Goal: Task Accomplishment & Management: Complete application form

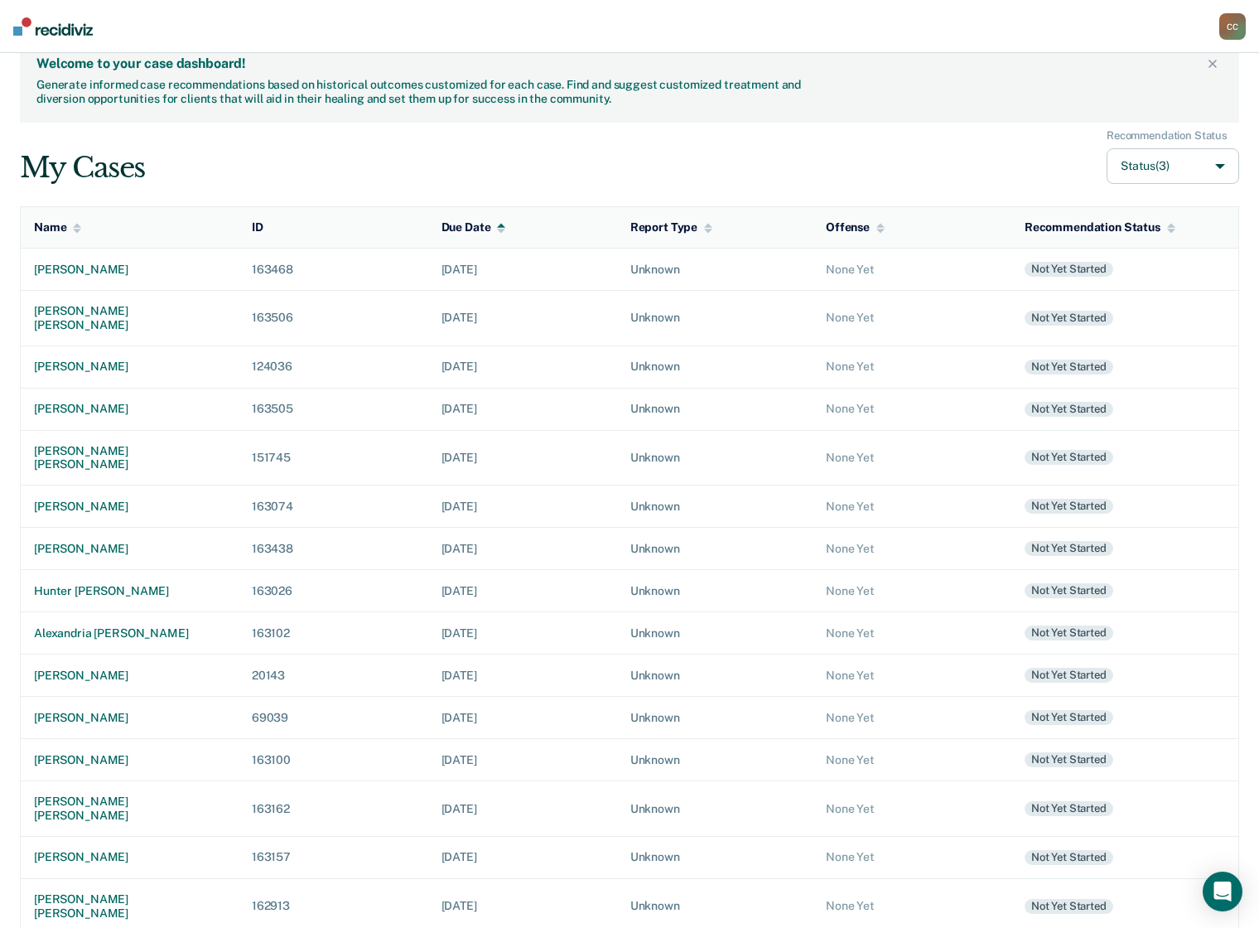
scroll to position [43, 0]
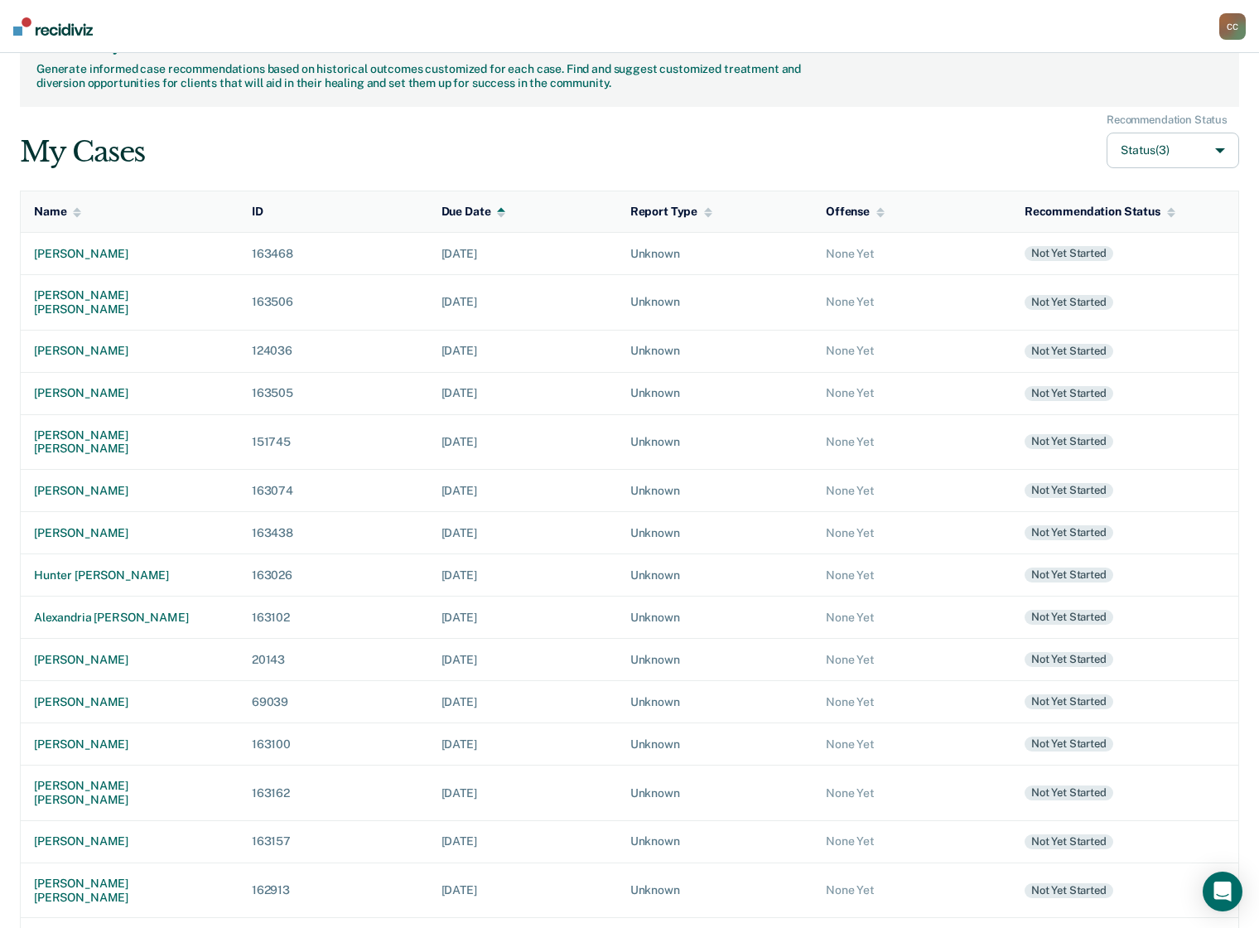
click at [121, 927] on div "[PERSON_NAME]" at bounding box center [129, 939] width 191 height 14
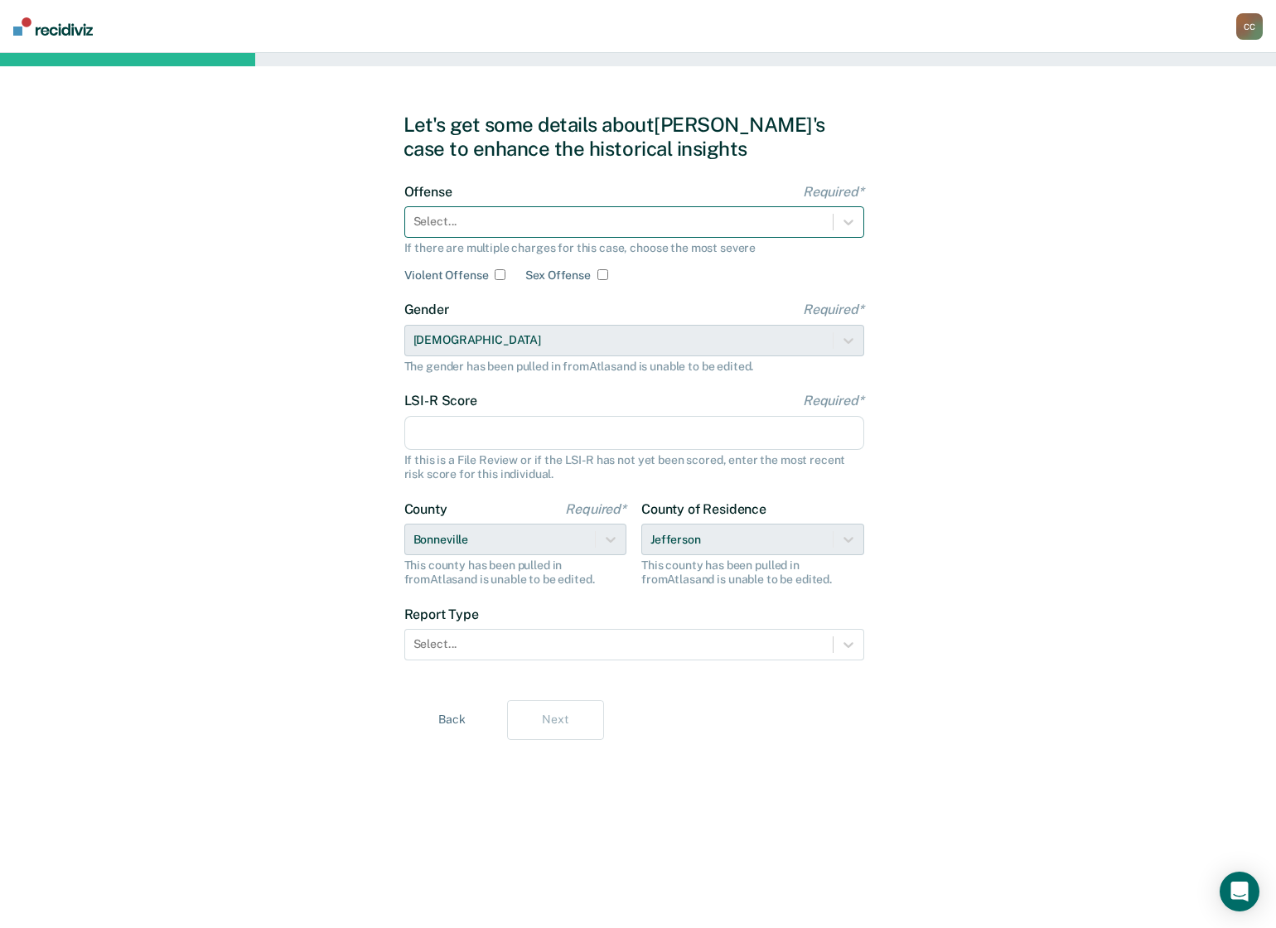
click at [469, 217] on div at bounding box center [618, 221] width 411 height 17
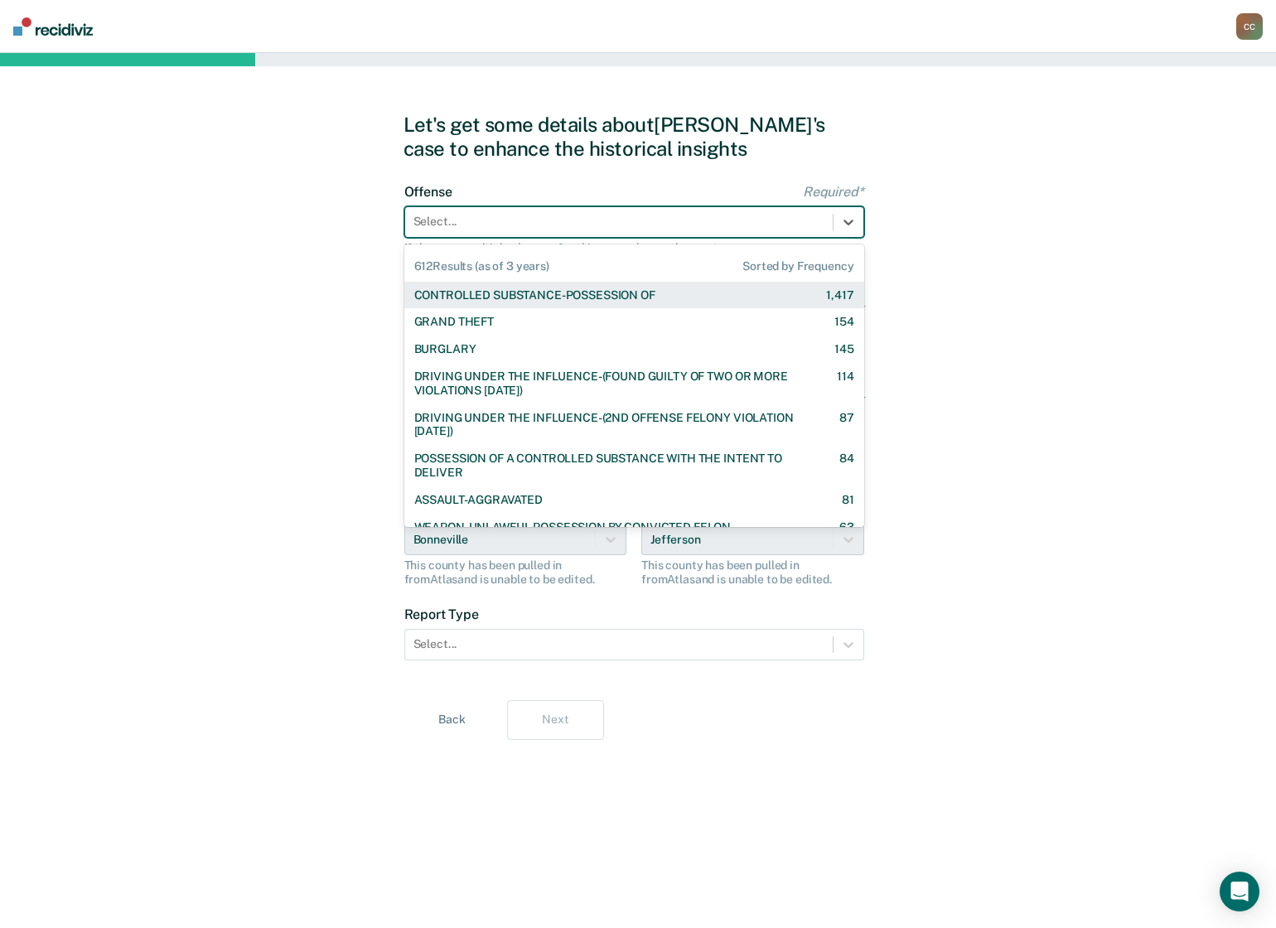
click at [583, 297] on div "CONTROLLED SUBSTANCE-POSSESSION OF" at bounding box center [534, 295] width 241 height 14
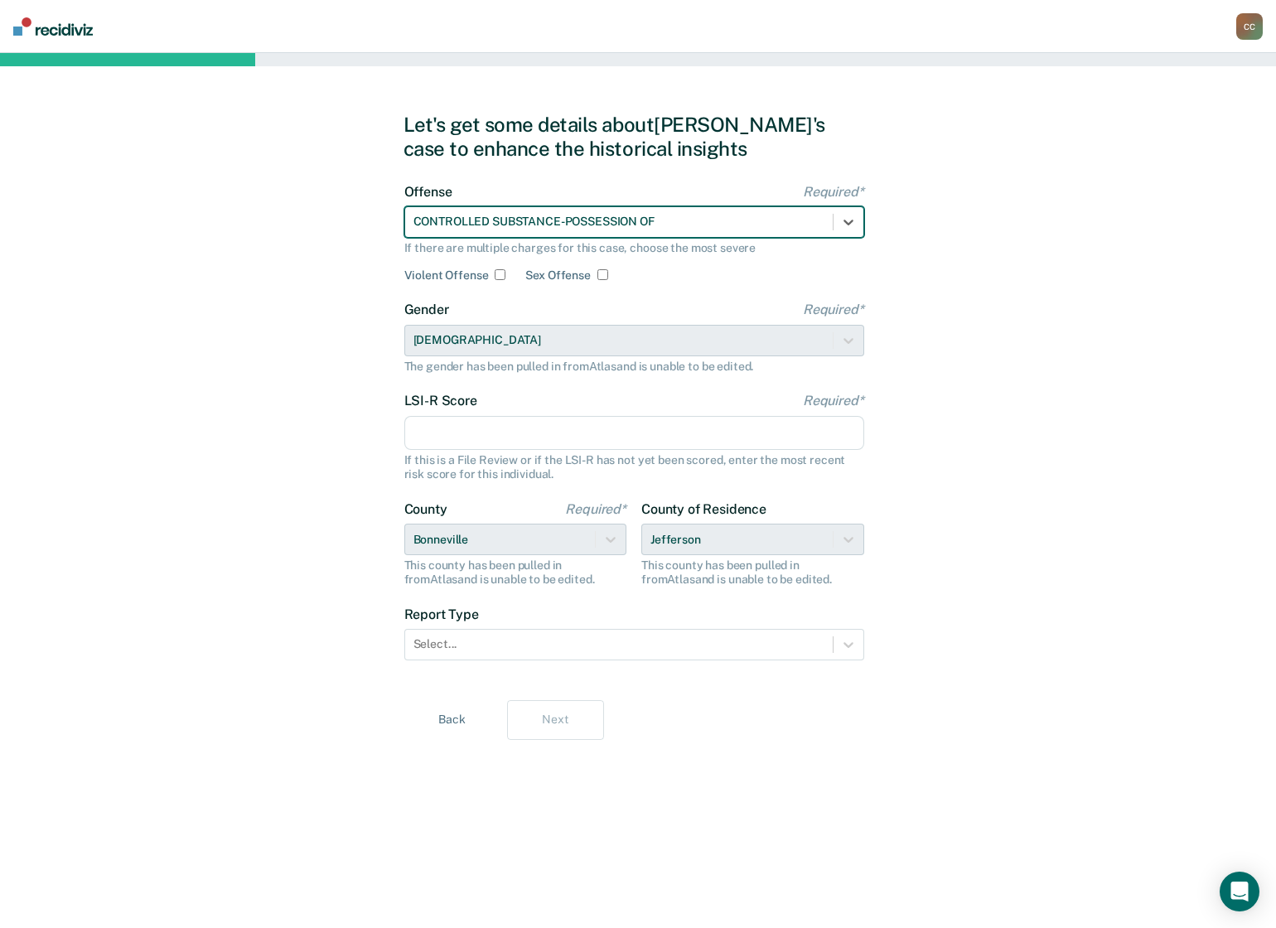
click at [532, 434] on input "LSI-R Score Required*" at bounding box center [634, 433] width 460 height 35
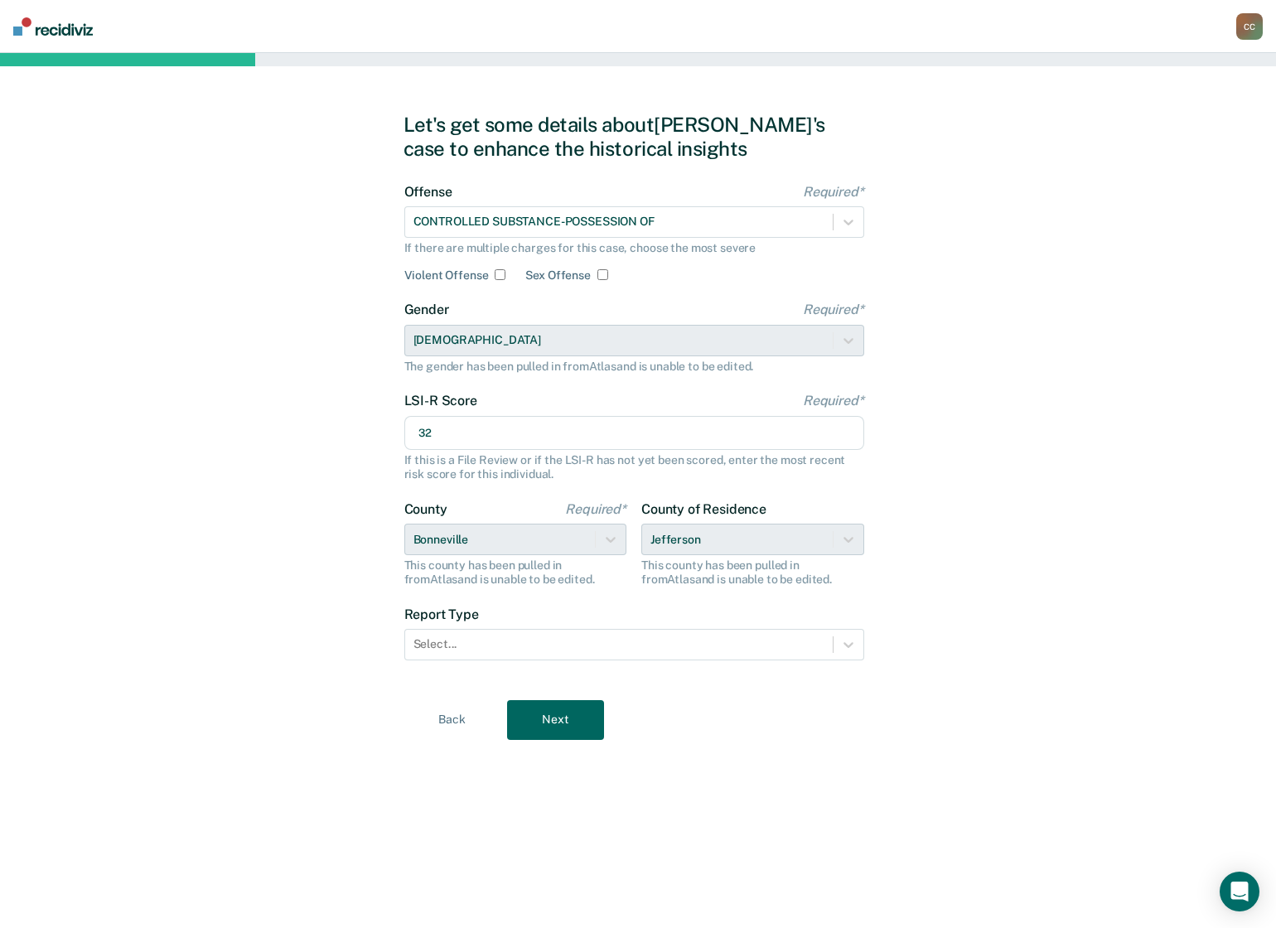
type input "32"
click at [1061, 666] on div "Let's get some details about [PERSON_NAME]'s case to enhance the historical ins…" at bounding box center [638, 490] width 1276 height 875
click at [551, 637] on div at bounding box center [618, 643] width 411 height 17
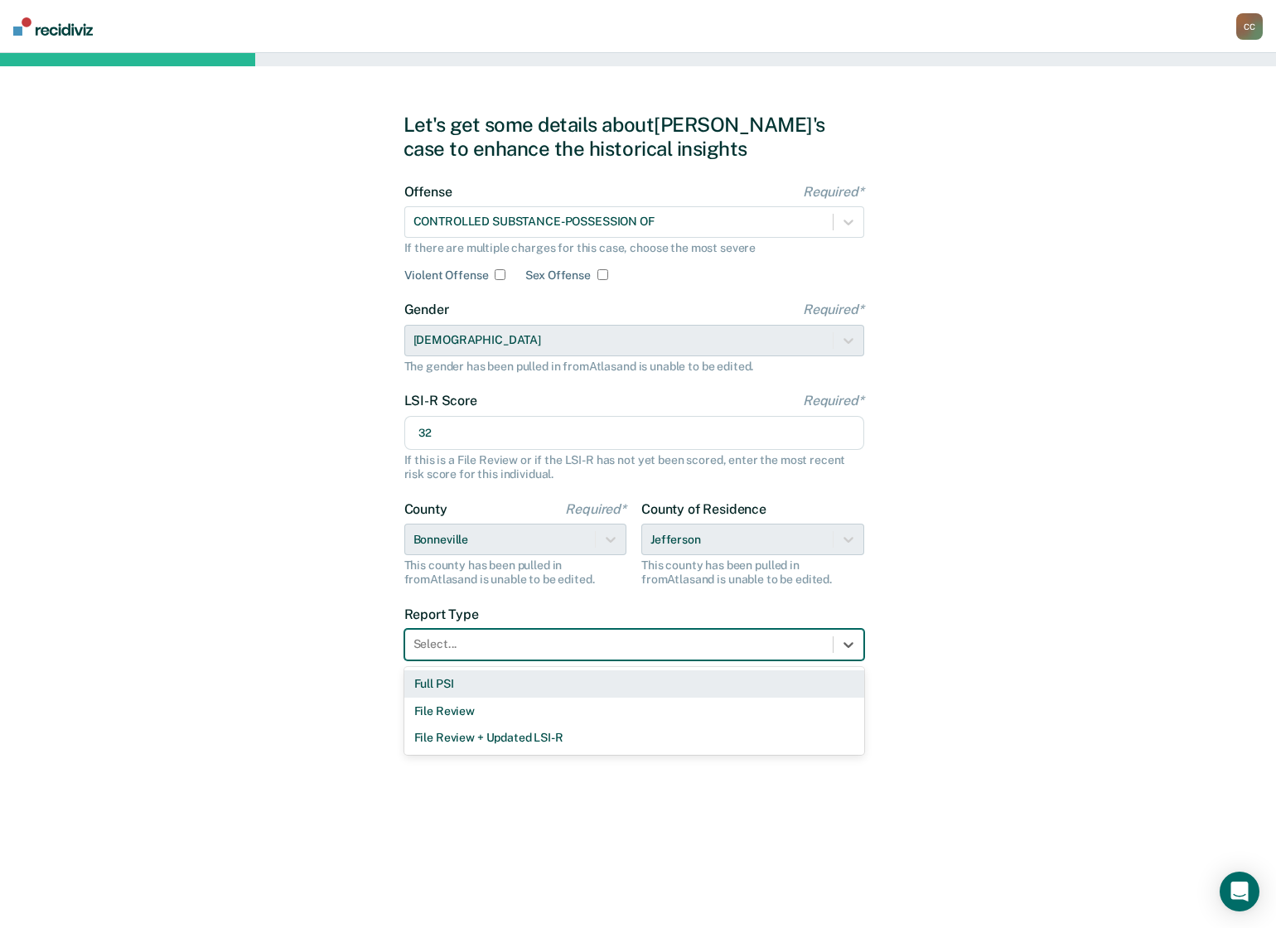
click at [499, 690] on div "Full PSI" at bounding box center [634, 683] width 460 height 27
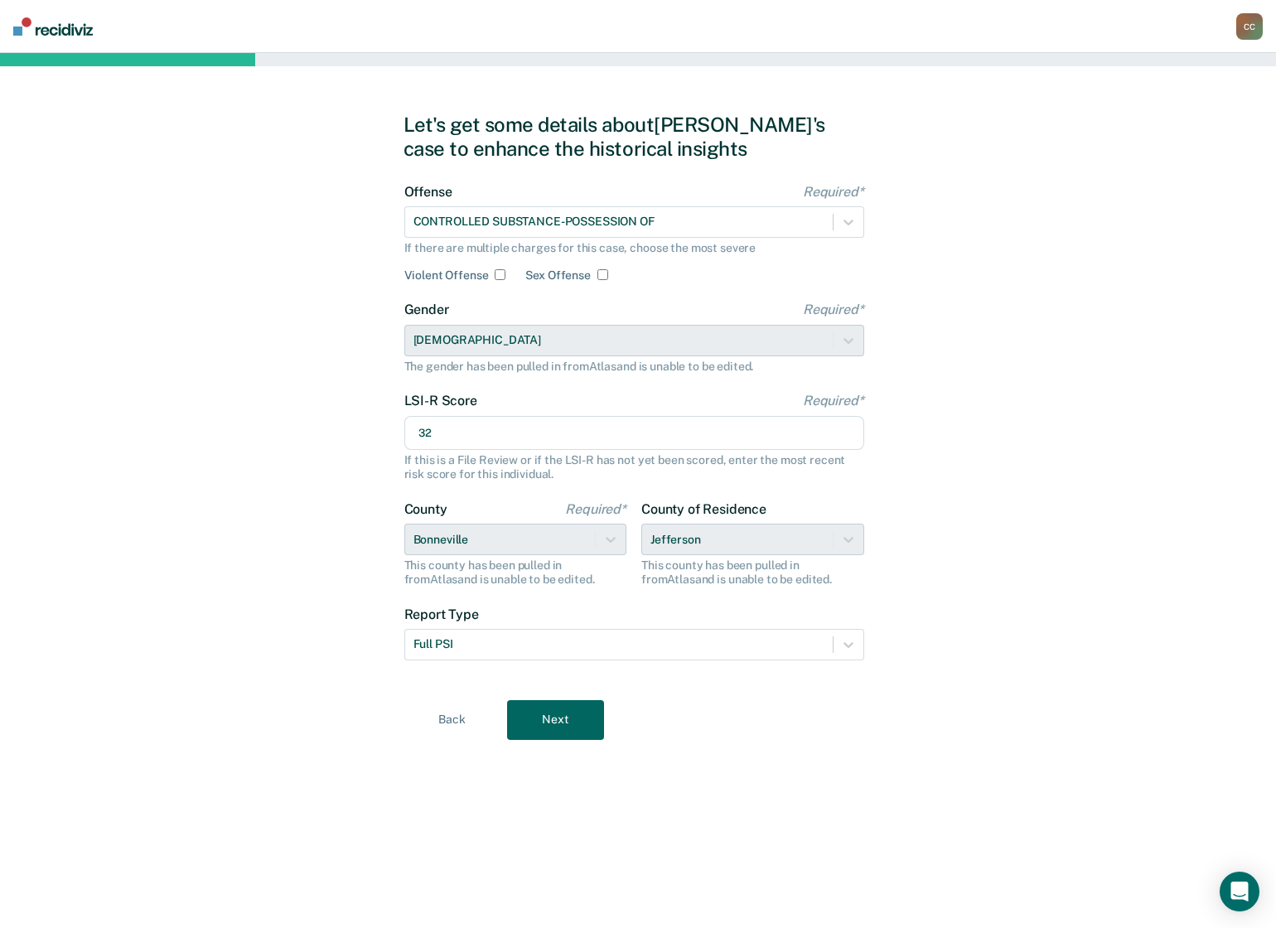
click at [577, 730] on button "Next" at bounding box center [555, 720] width 97 height 40
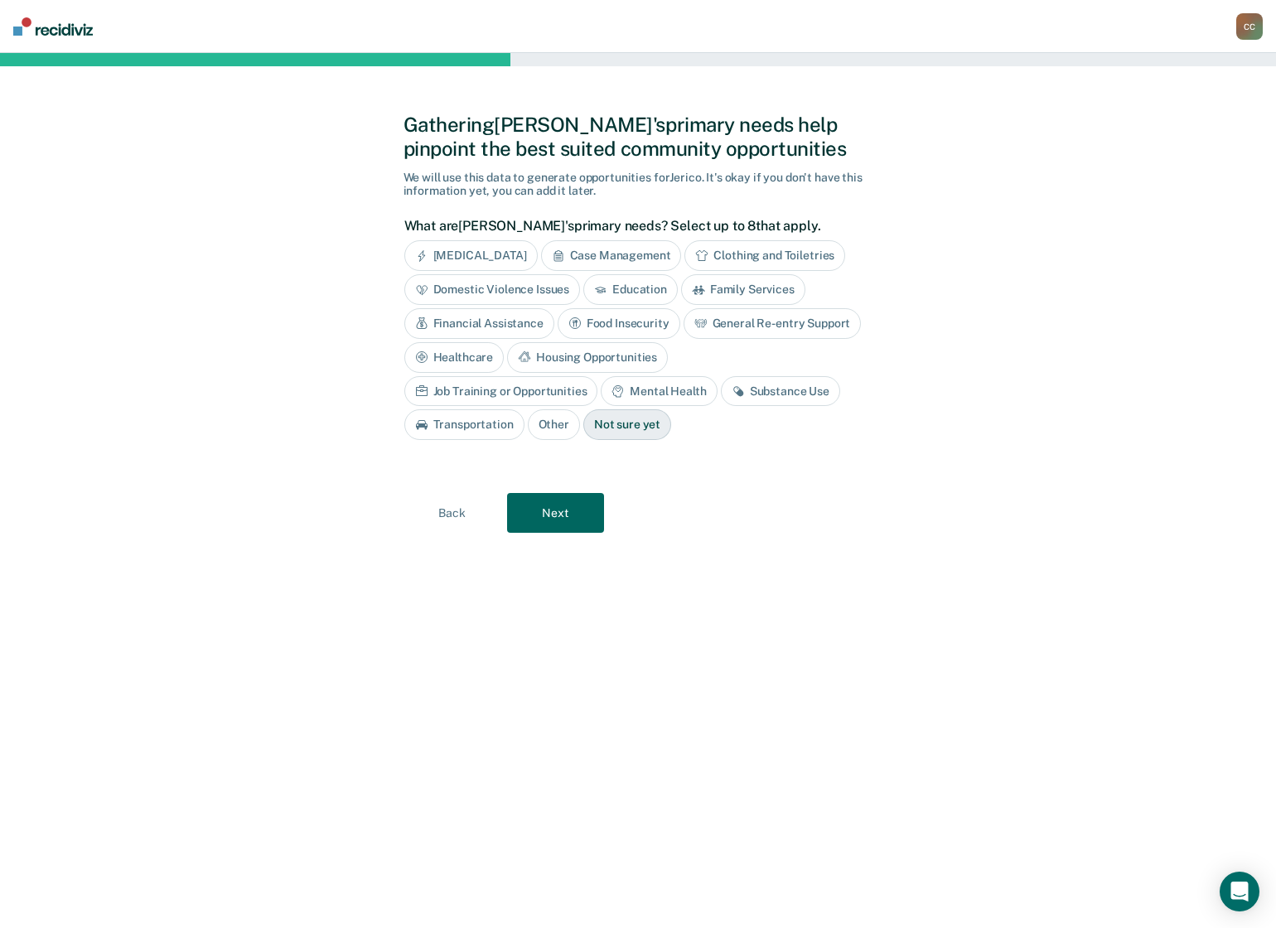
click at [721, 396] on div "Substance Use" at bounding box center [780, 391] width 119 height 31
click at [601, 399] on div "Mental Health" at bounding box center [659, 391] width 116 height 31
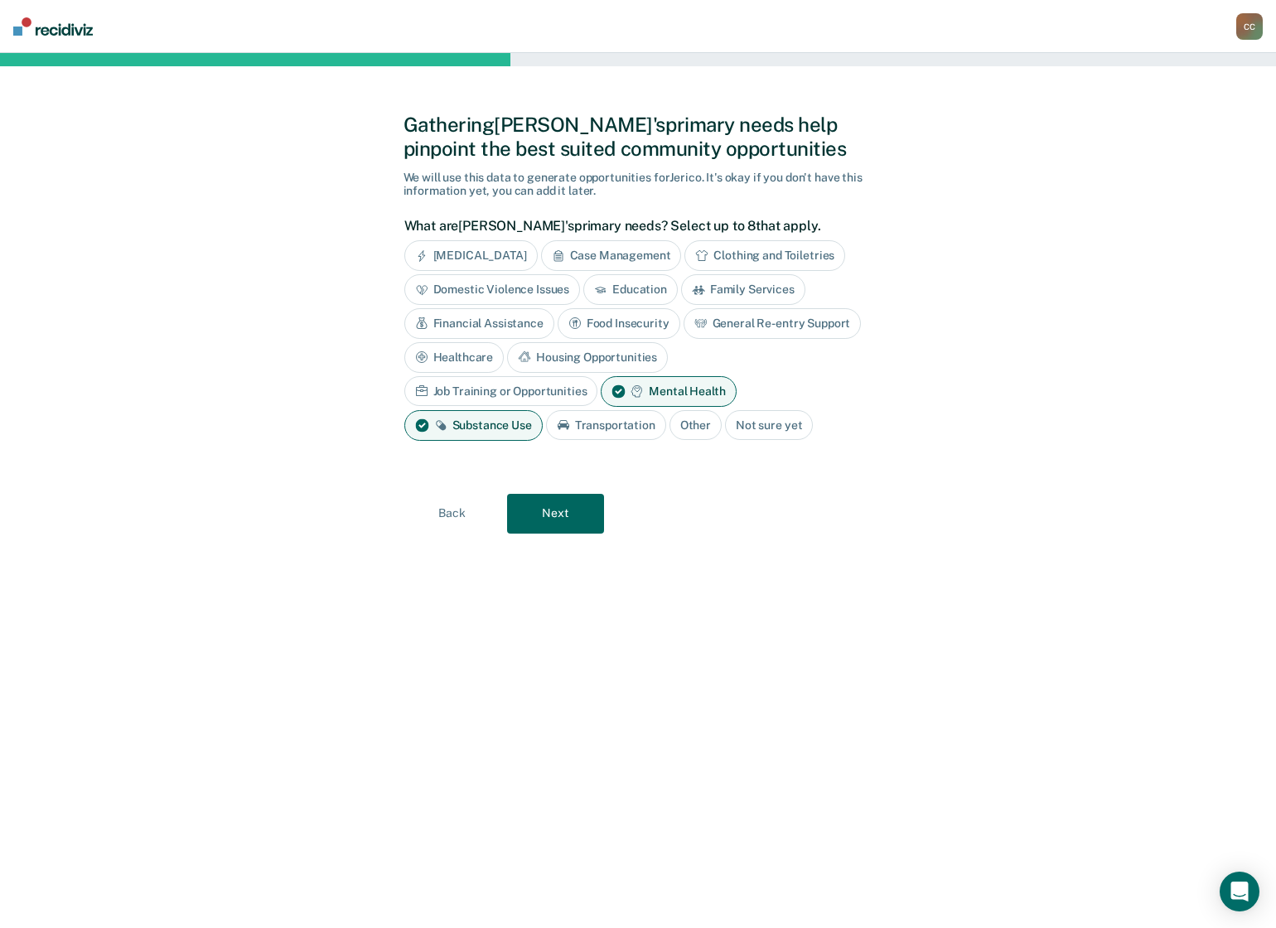
click at [548, 521] on button "Next" at bounding box center [555, 514] width 97 height 40
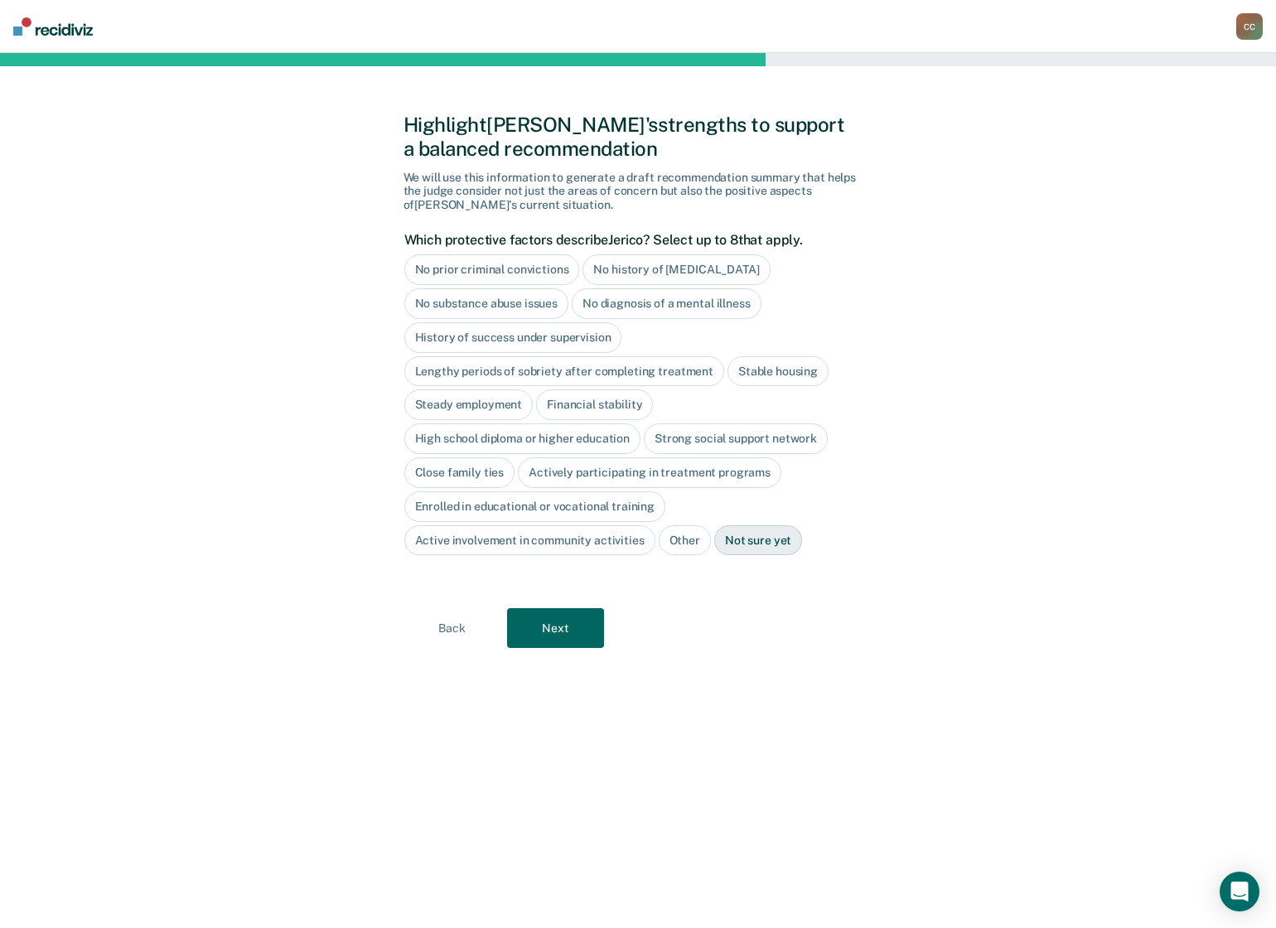
click at [575, 636] on button "Next" at bounding box center [555, 628] width 97 height 40
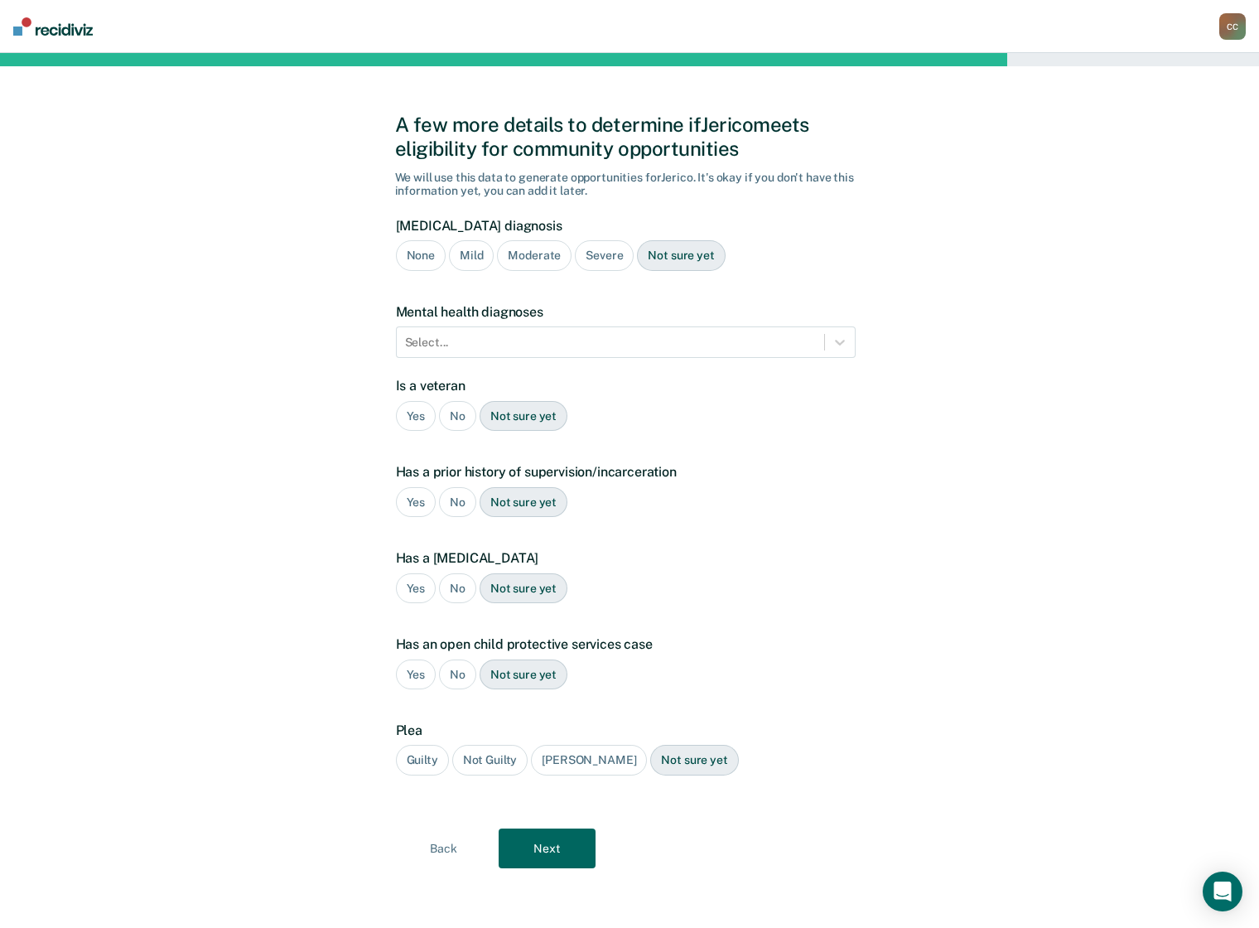
click at [527, 262] on div "Moderate" at bounding box center [534, 255] width 75 height 31
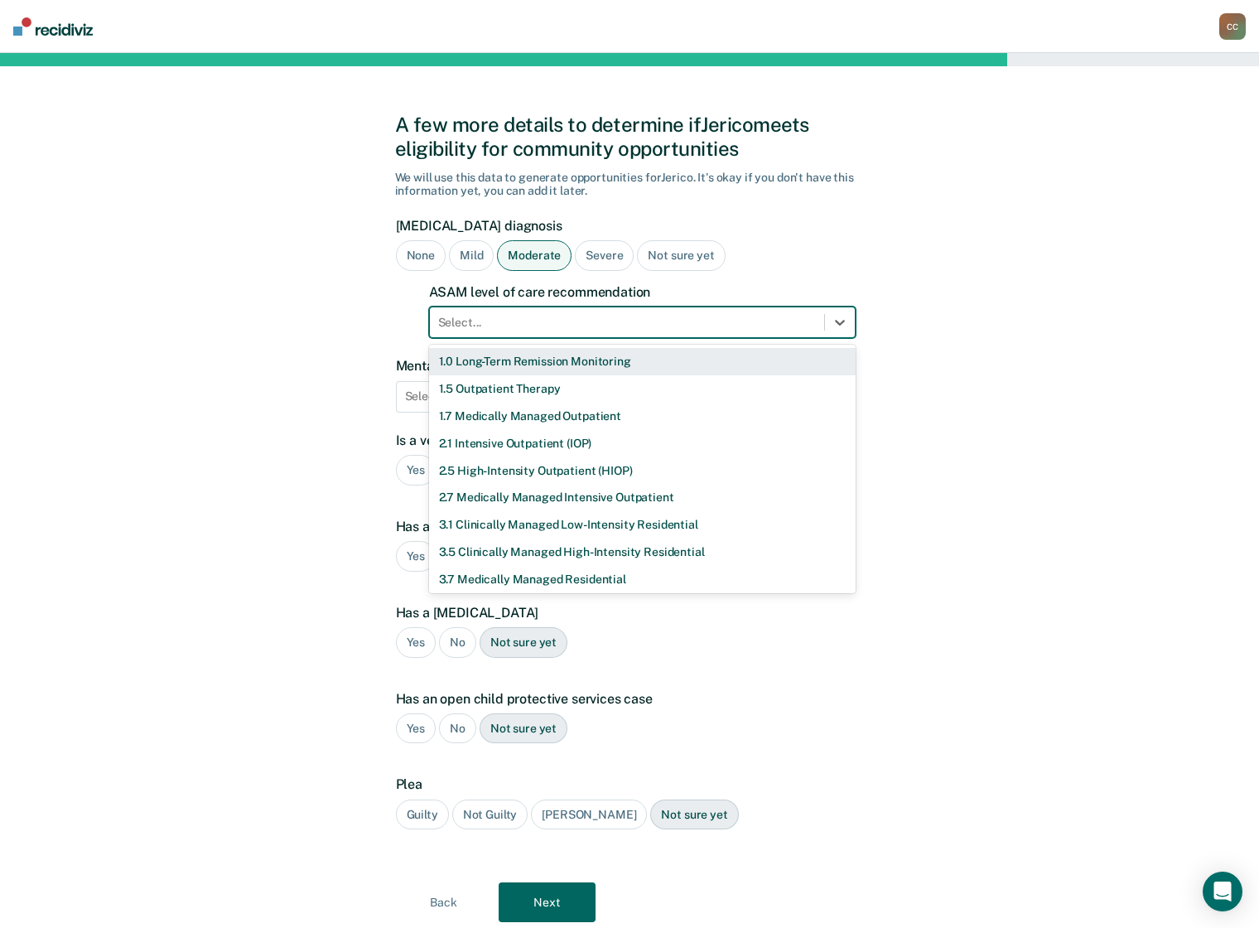
click at [540, 326] on div at bounding box center [627, 322] width 378 height 17
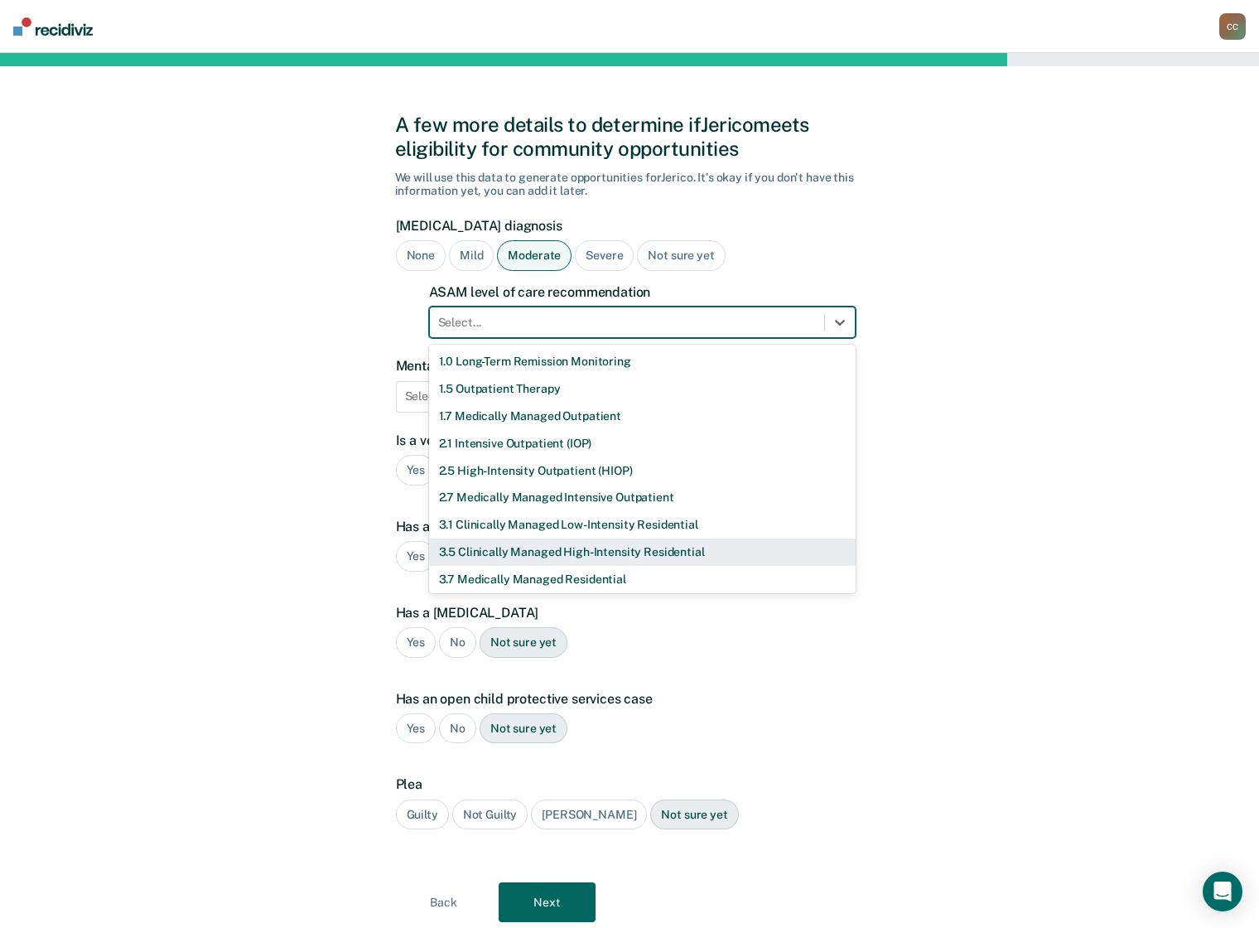
click at [574, 552] on div "3.5 Clinically Managed High-Intensity Residential" at bounding box center [642, 552] width 427 height 27
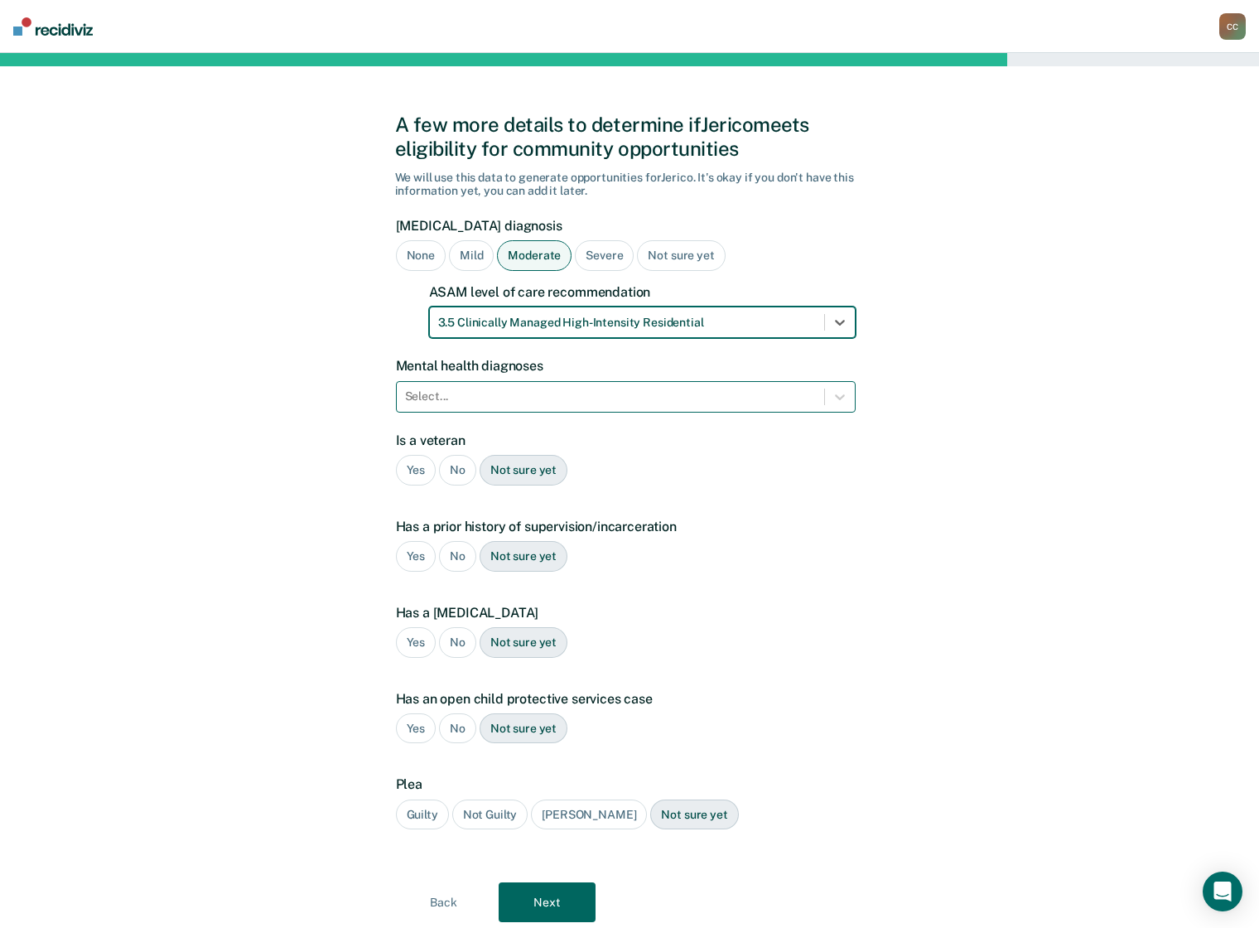
click at [524, 392] on div at bounding box center [610, 396] width 411 height 17
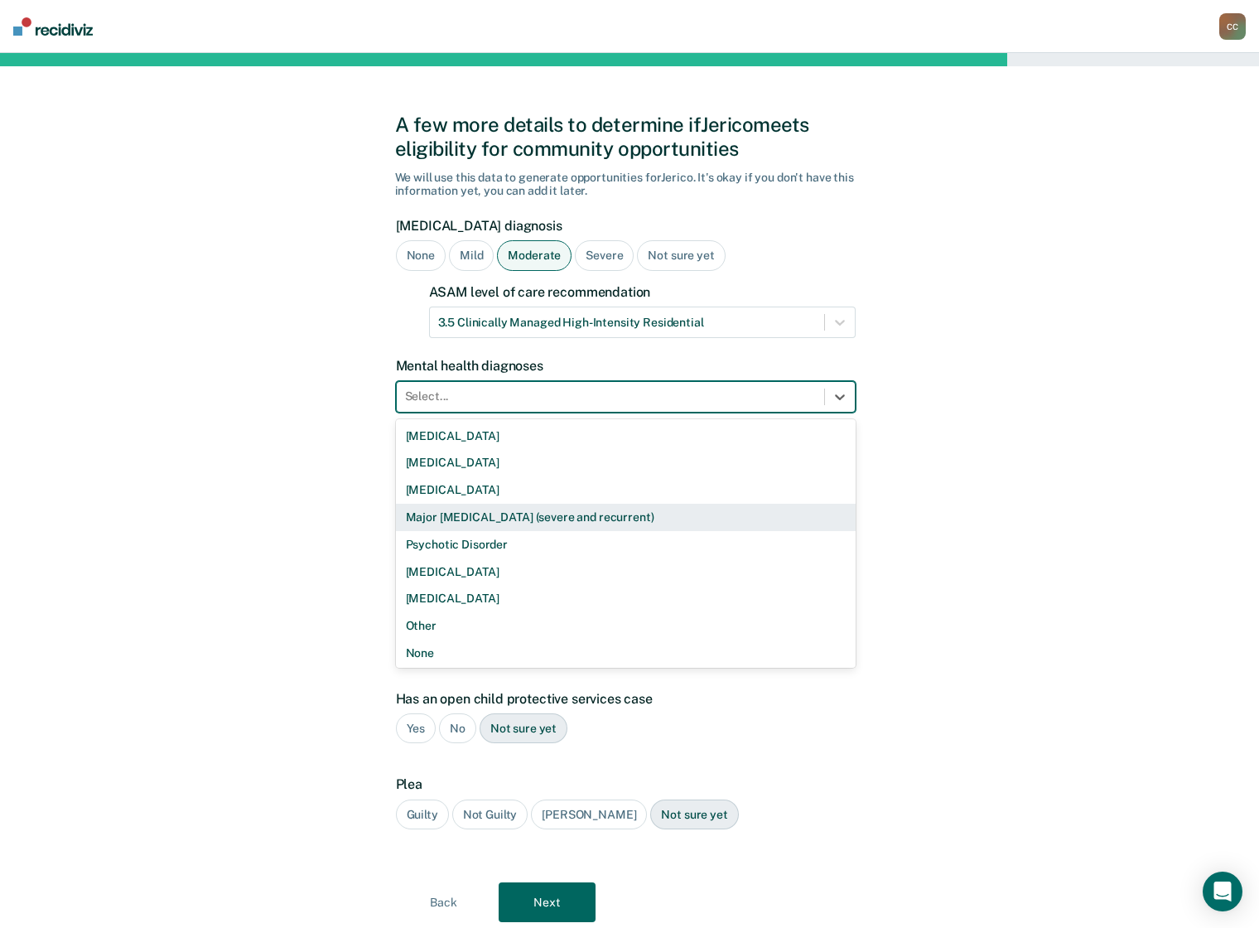
click at [552, 524] on div "Major [MEDICAL_DATA] (severe and recurrent)" at bounding box center [626, 517] width 460 height 27
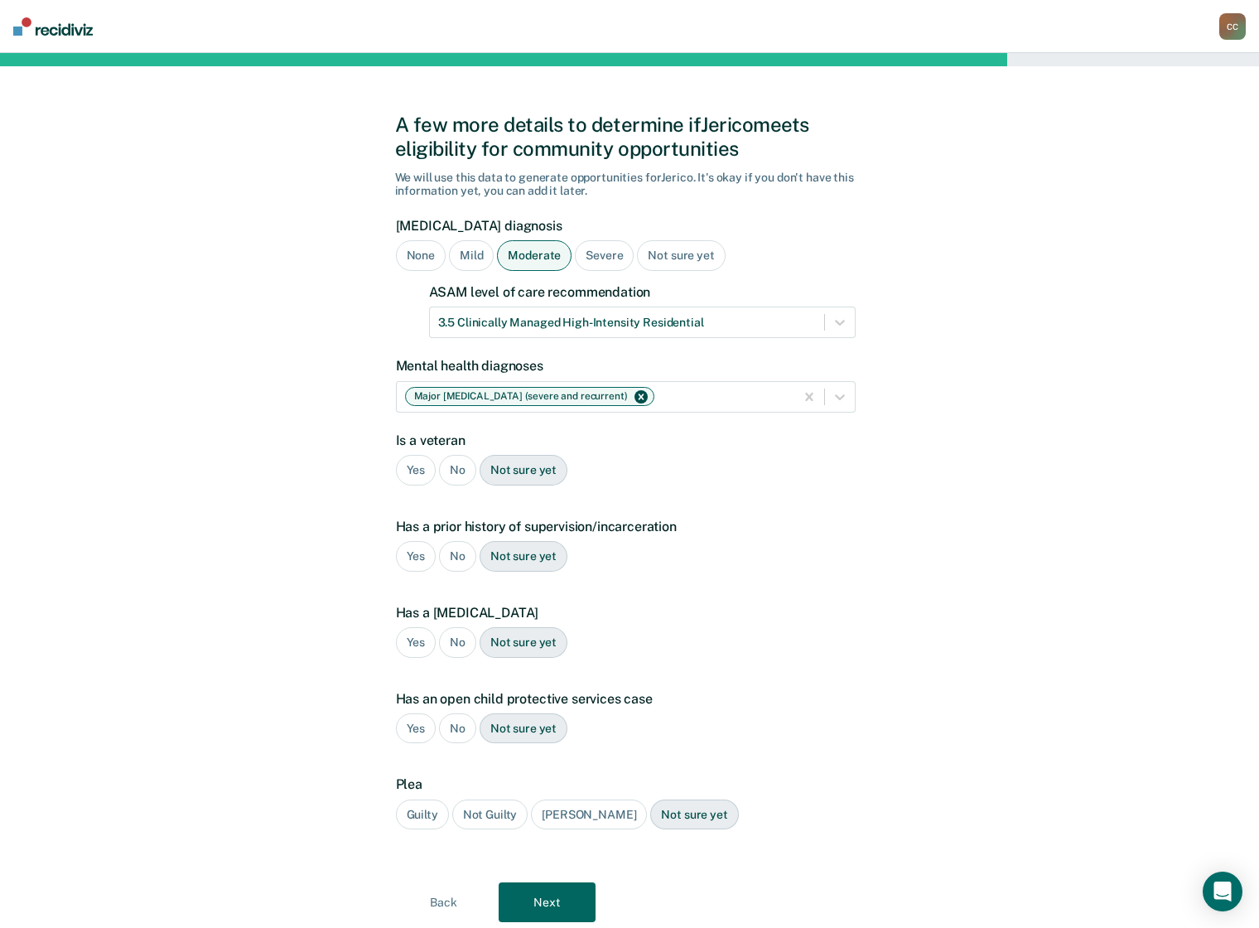
click at [457, 474] on div "No" at bounding box center [457, 470] width 37 height 31
click at [421, 555] on div "Yes" at bounding box center [416, 556] width 41 height 31
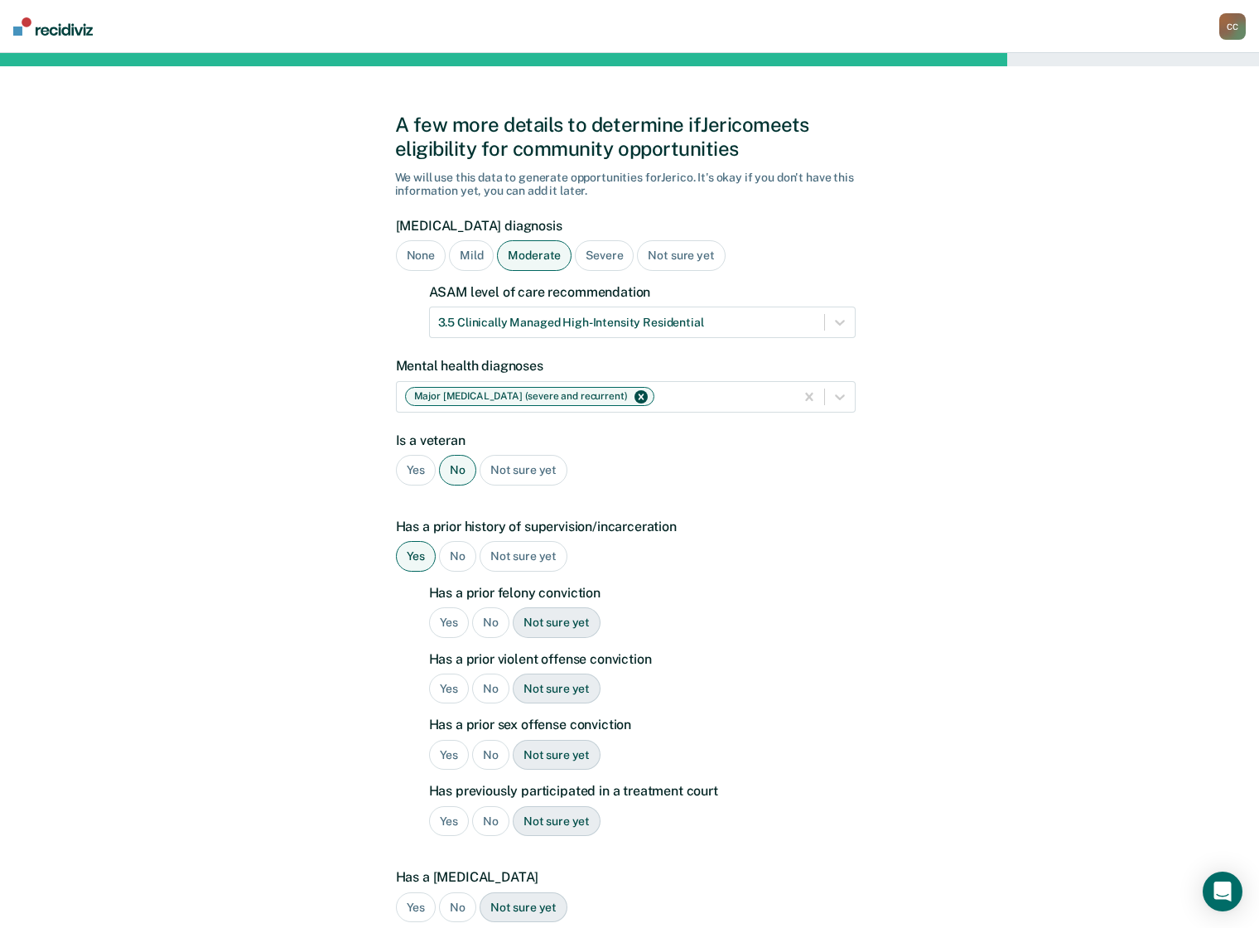
click at [455, 626] on div "Yes" at bounding box center [449, 622] width 41 height 31
click at [501, 686] on div "No" at bounding box center [490, 689] width 37 height 31
click at [495, 756] on div "No" at bounding box center [490, 755] width 37 height 31
drag, startPoint x: 445, startPoint y: 819, endPoint x: 598, endPoint y: 807, distance: 153.8
click at [446, 819] on div "Yes" at bounding box center [449, 821] width 41 height 31
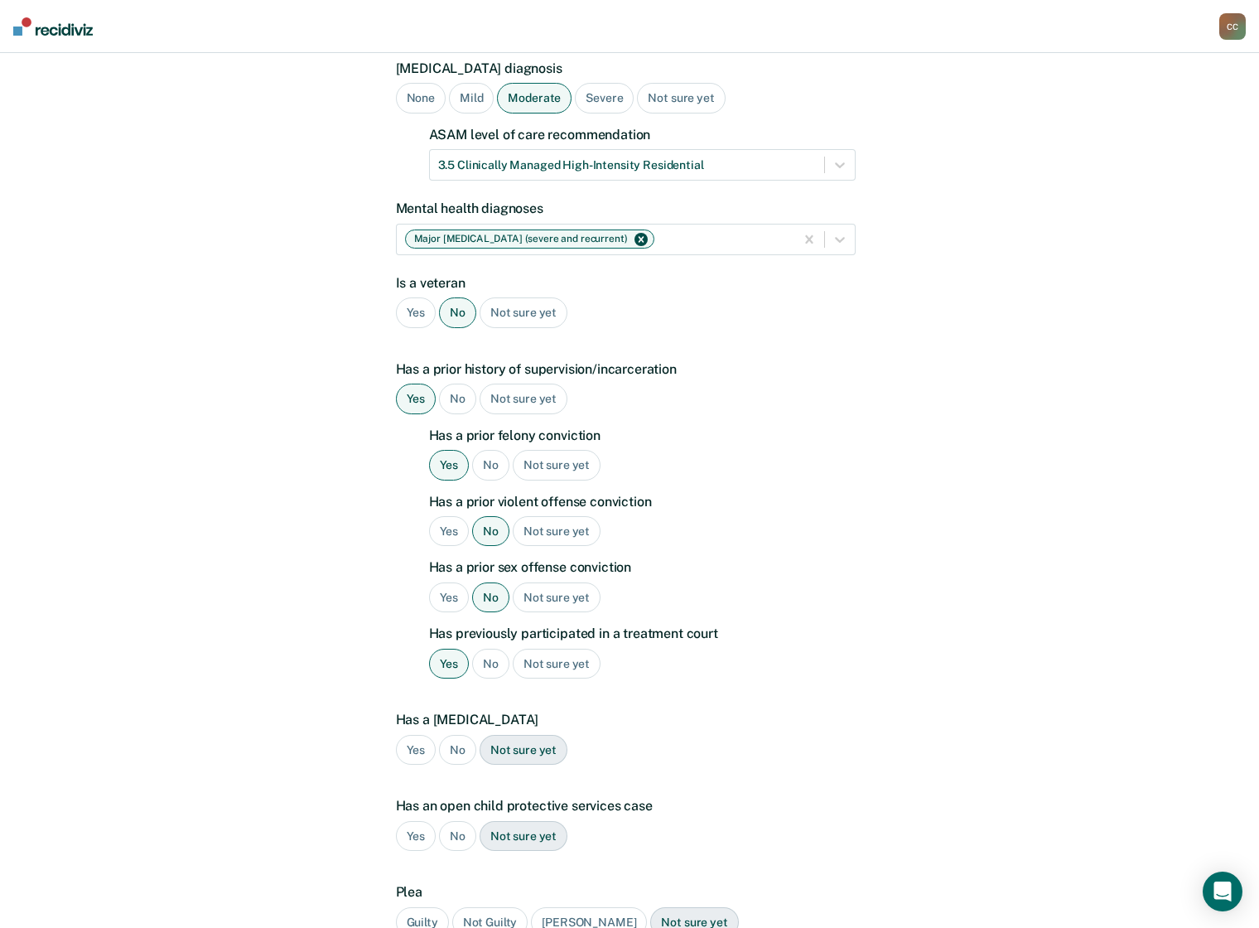
scroll to position [326, 0]
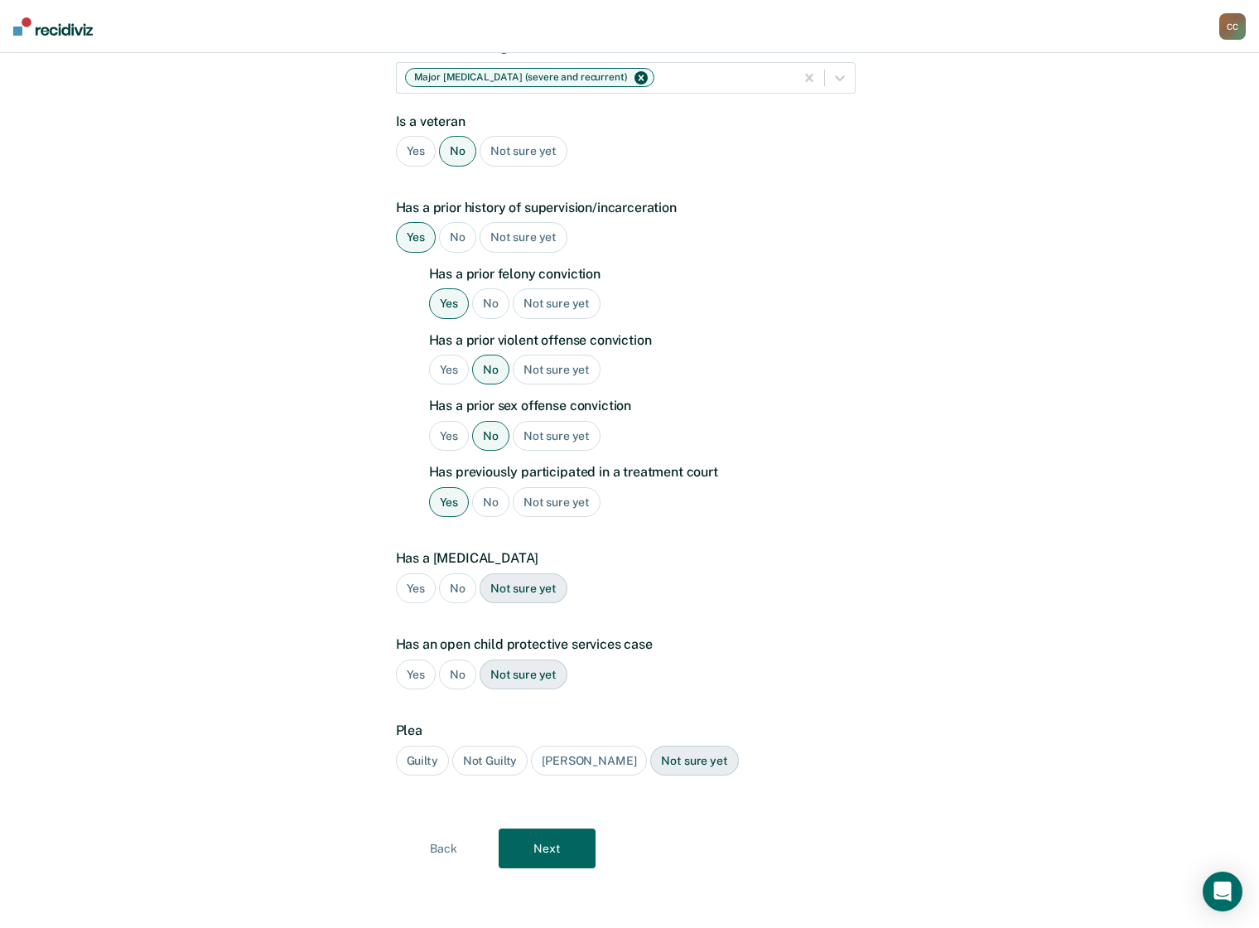
click at [449, 583] on div "No" at bounding box center [457, 588] width 37 height 31
click at [465, 668] on div "No" at bounding box center [457, 674] width 37 height 31
click at [442, 760] on div "Guilty" at bounding box center [422, 761] width 53 height 31
click at [544, 829] on button "Next" at bounding box center [547, 849] width 97 height 40
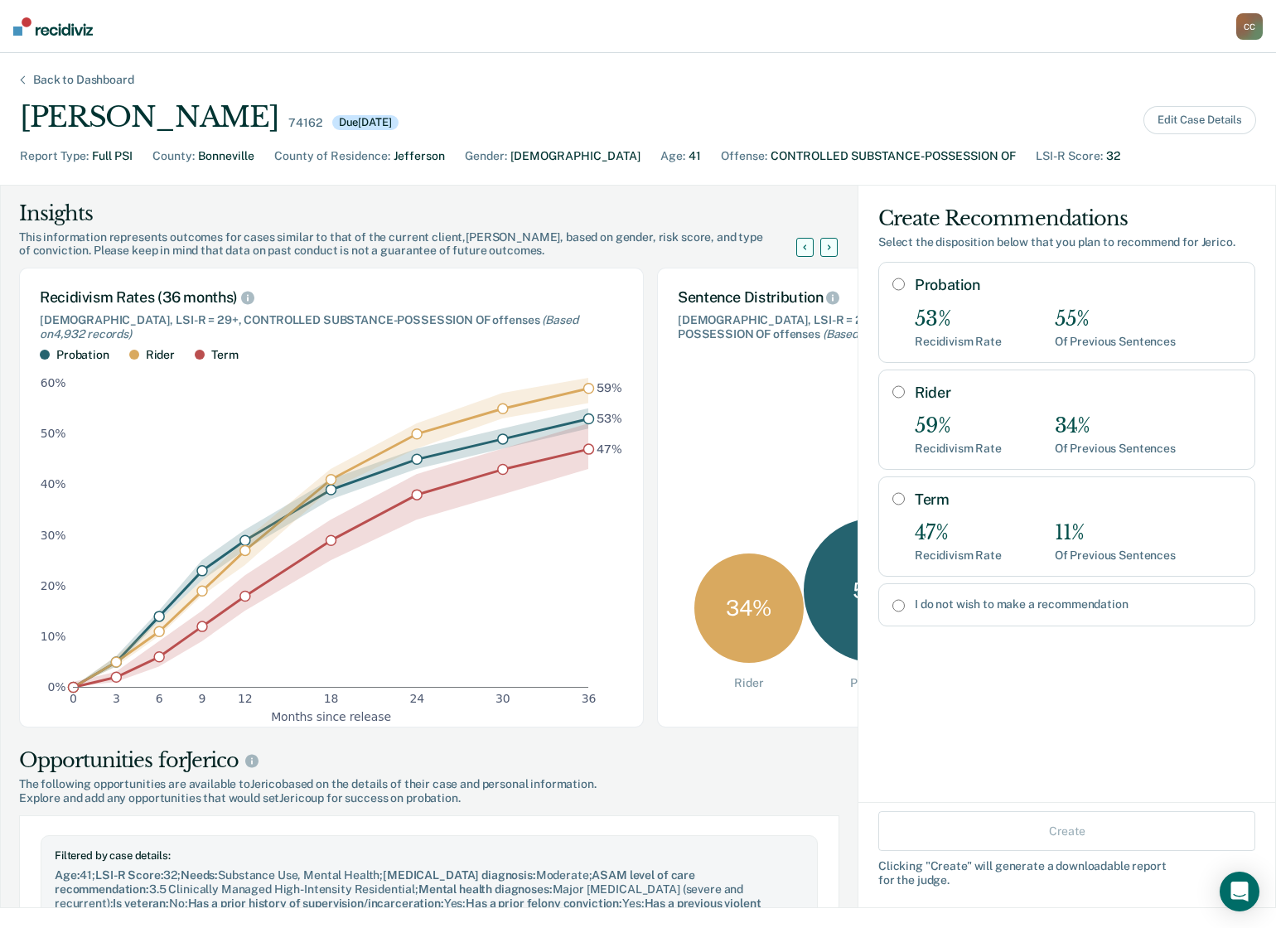
click at [892, 501] on input "Term" at bounding box center [898, 498] width 12 height 13
radio input "true"
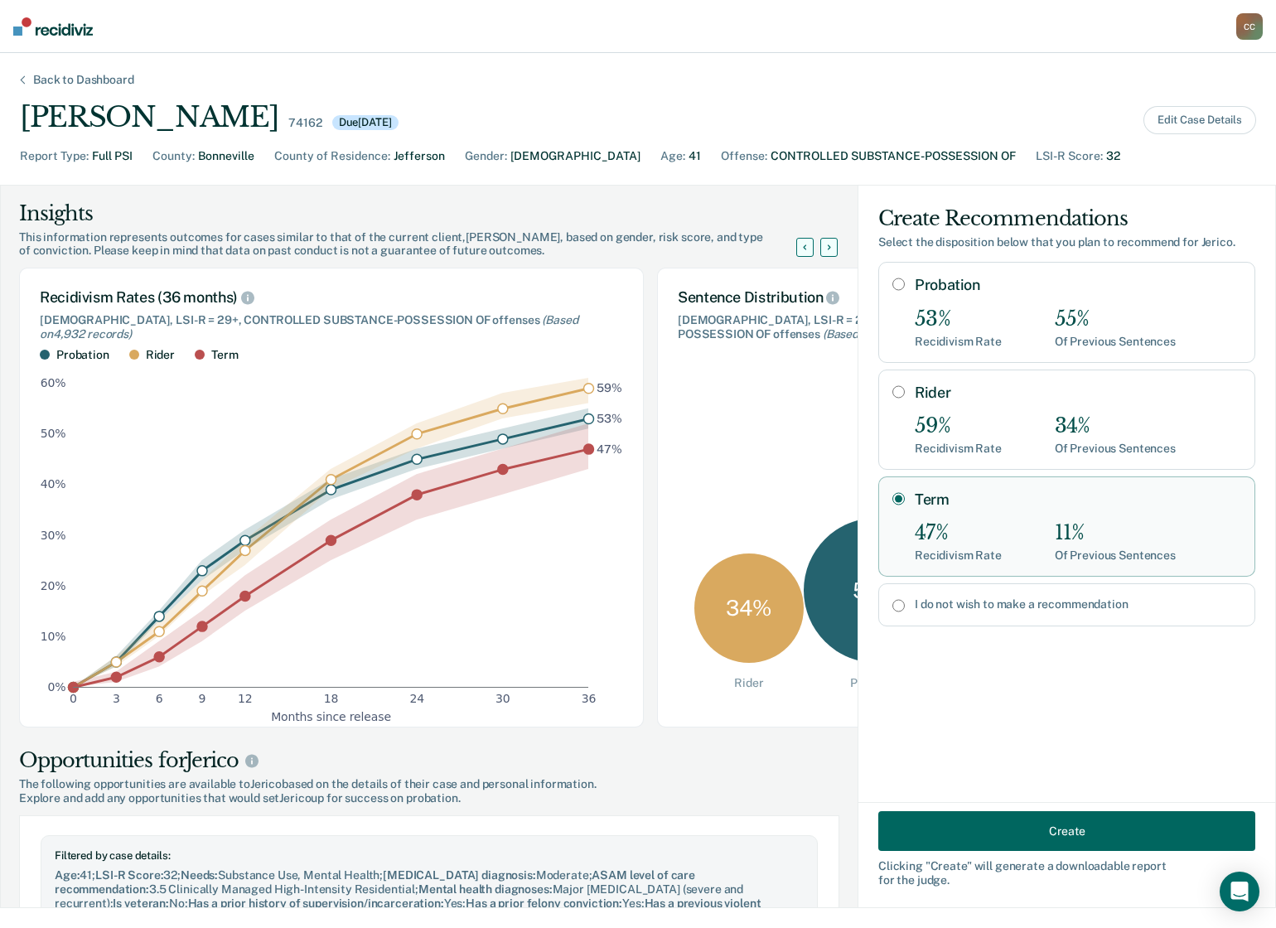
click at [1070, 825] on button "Create" at bounding box center [1066, 831] width 377 height 40
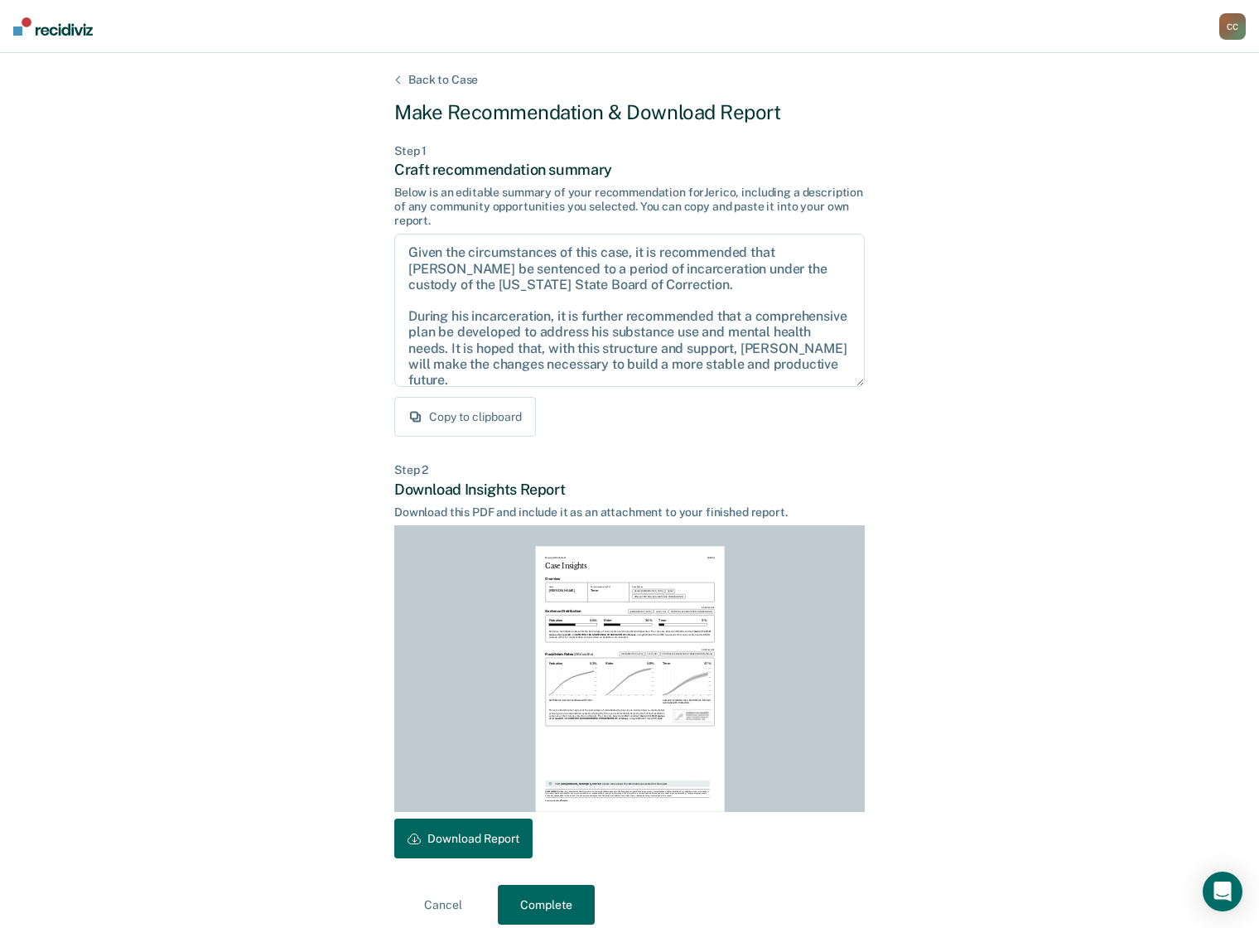
click at [457, 837] on button "Download Report" at bounding box center [463, 839] width 138 height 40
click at [557, 899] on button "Complete" at bounding box center [546, 905] width 97 height 40
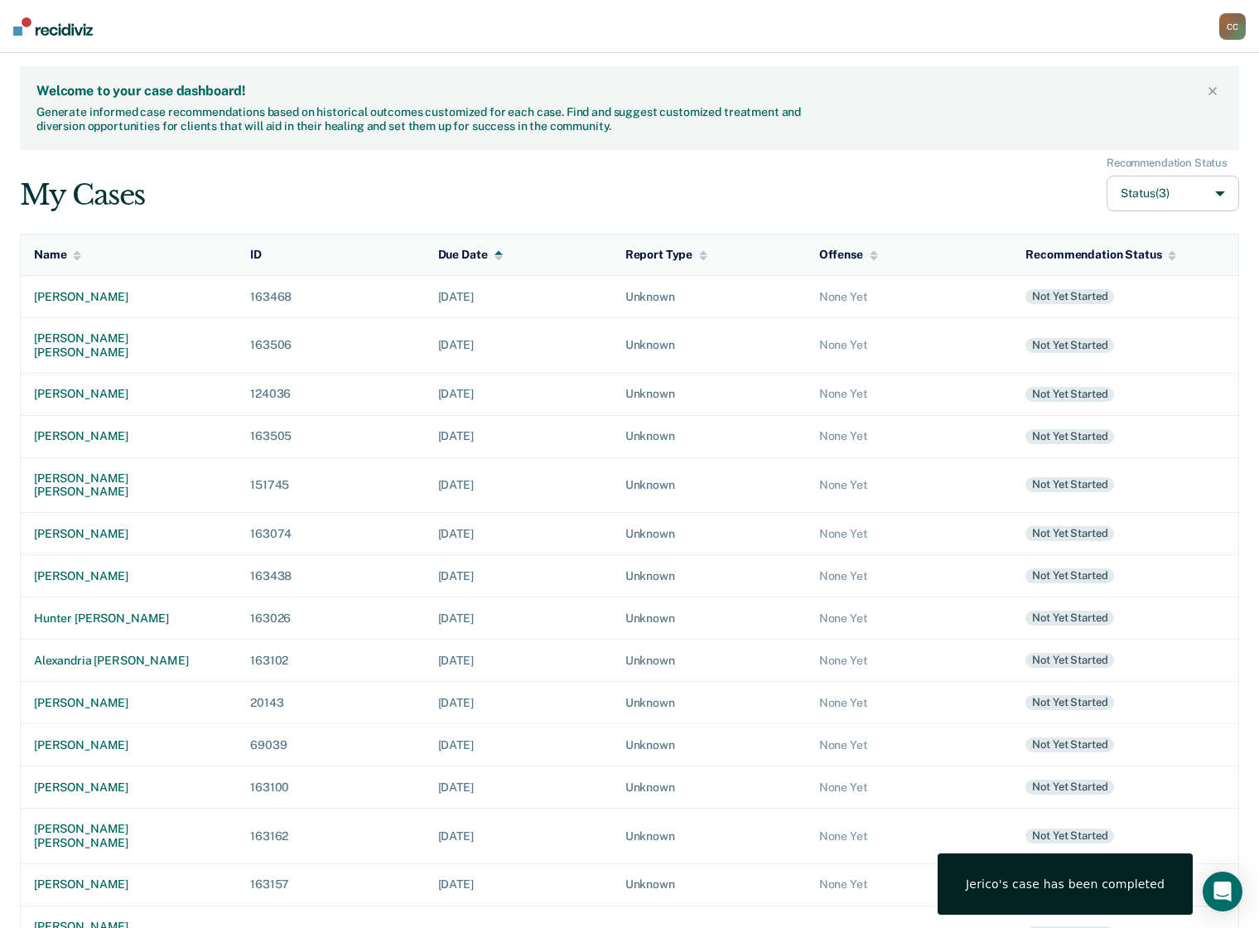
click at [539, 167] on div "My Cases Recommendation Status Status (3)" at bounding box center [630, 185] width 1220 height 56
